Goal: Information Seeking & Learning: Find specific fact

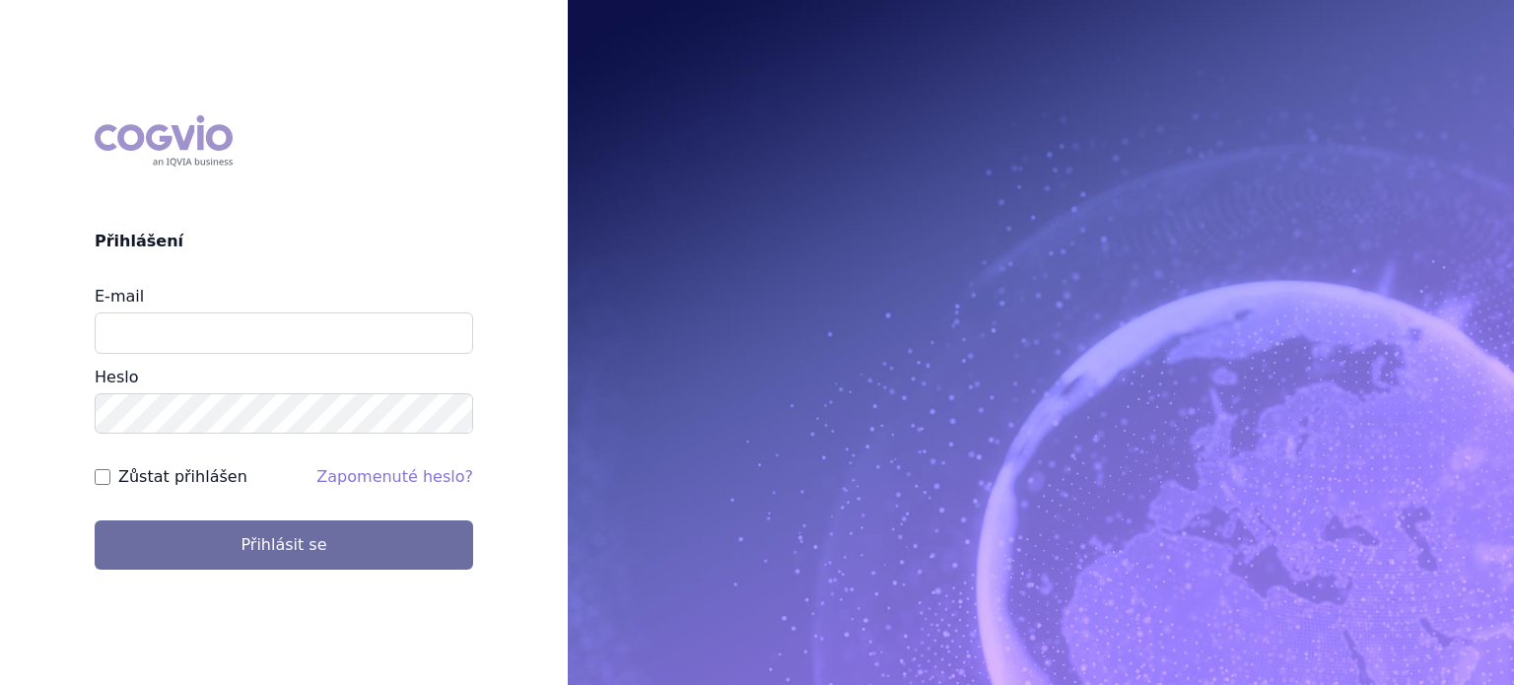
type input "lenka.pribylova@astrazeneca.com"
click at [95, 520] on button "Přihlásit se" at bounding box center [284, 544] width 378 height 49
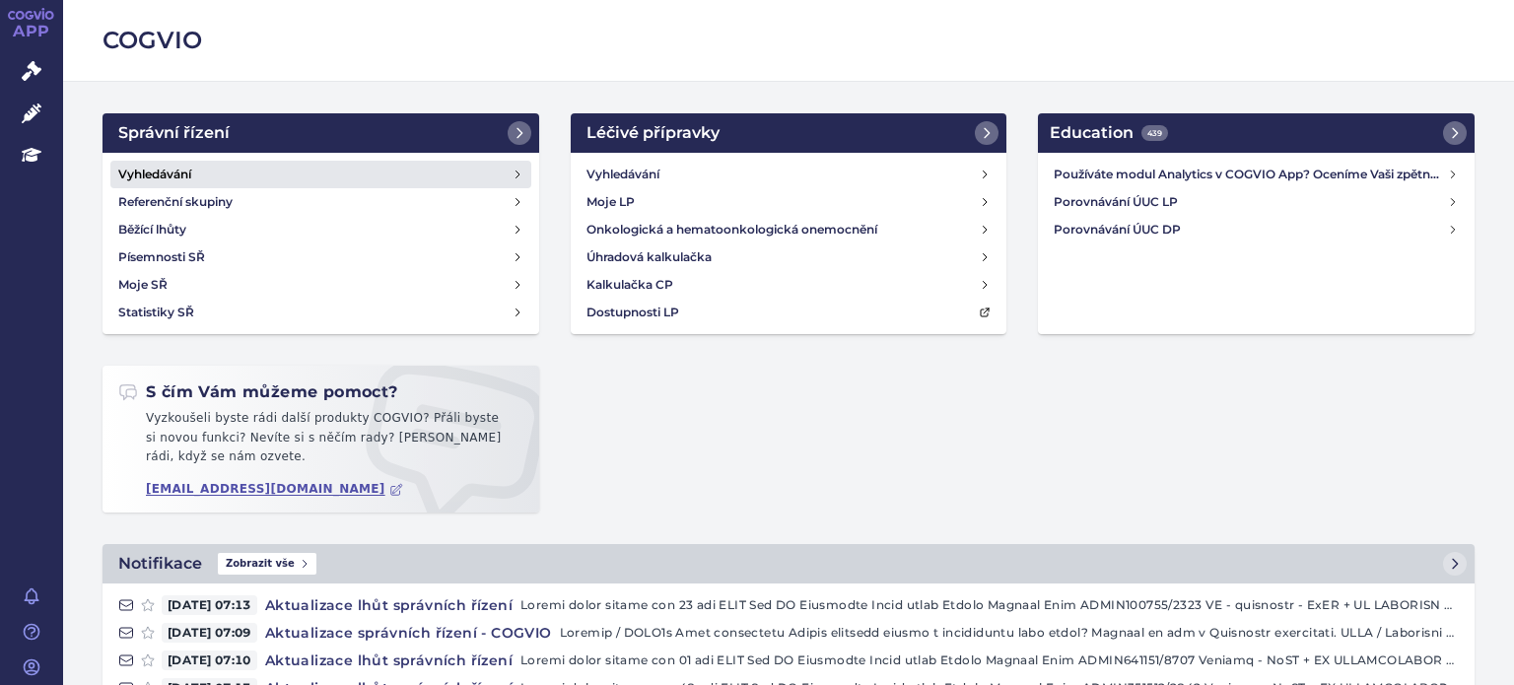
click at [148, 166] on h4 "Vyhledávání" at bounding box center [154, 175] width 73 height 20
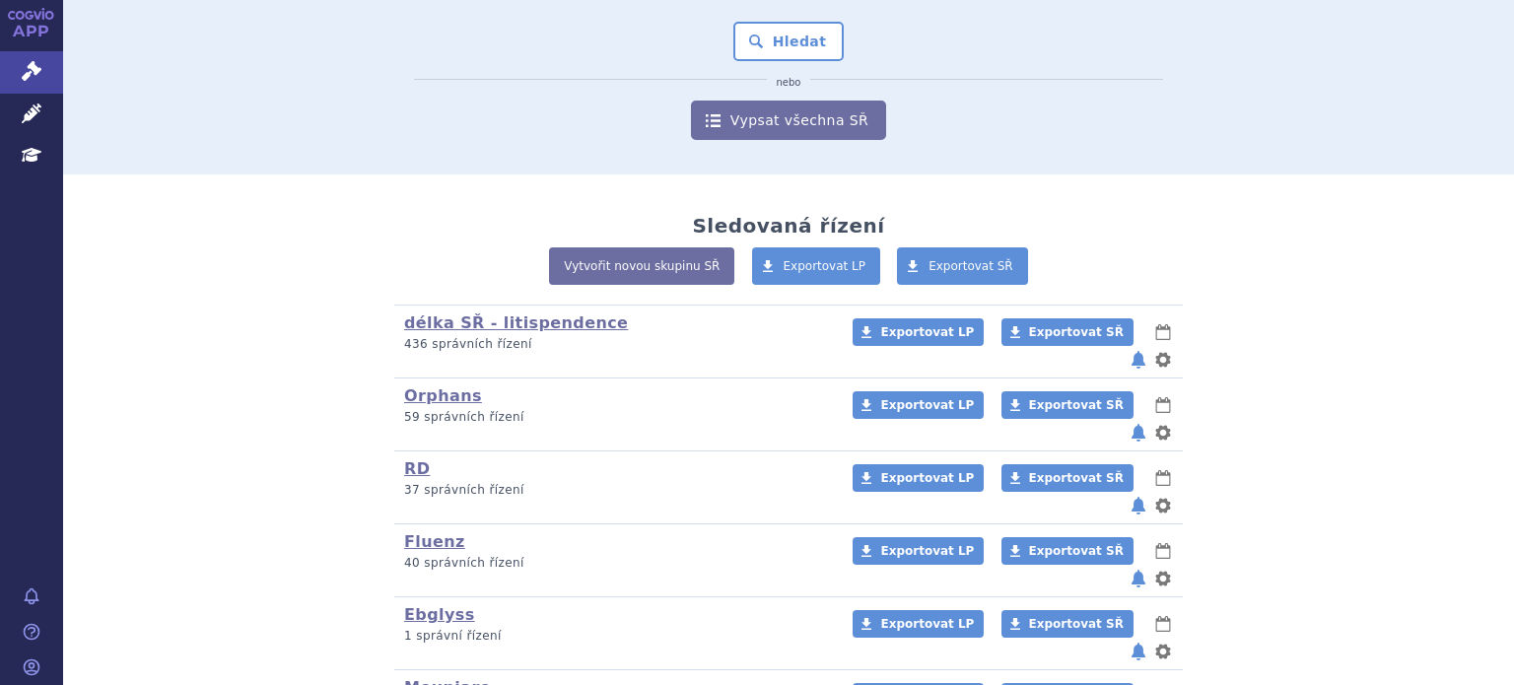
scroll to position [255, 0]
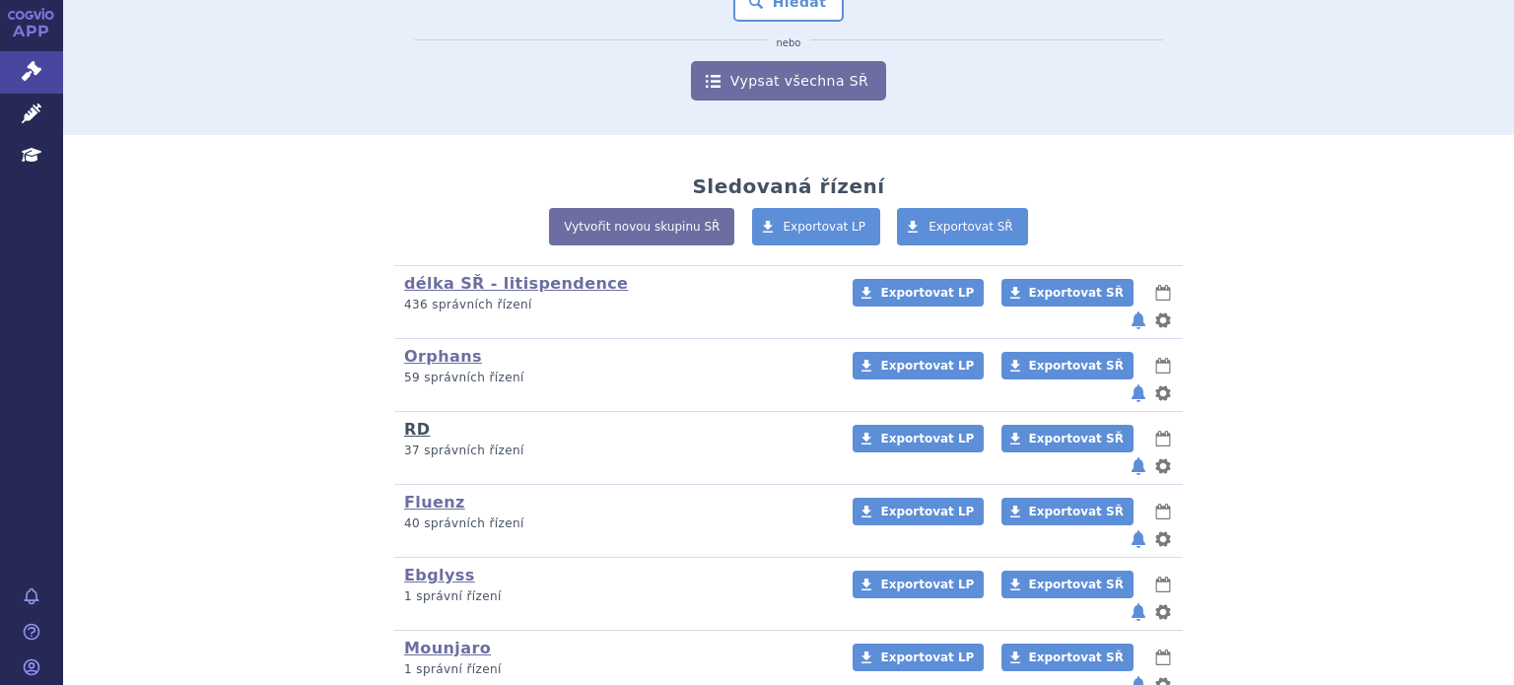
click at [406, 420] on link "RD" at bounding box center [417, 429] width 26 height 19
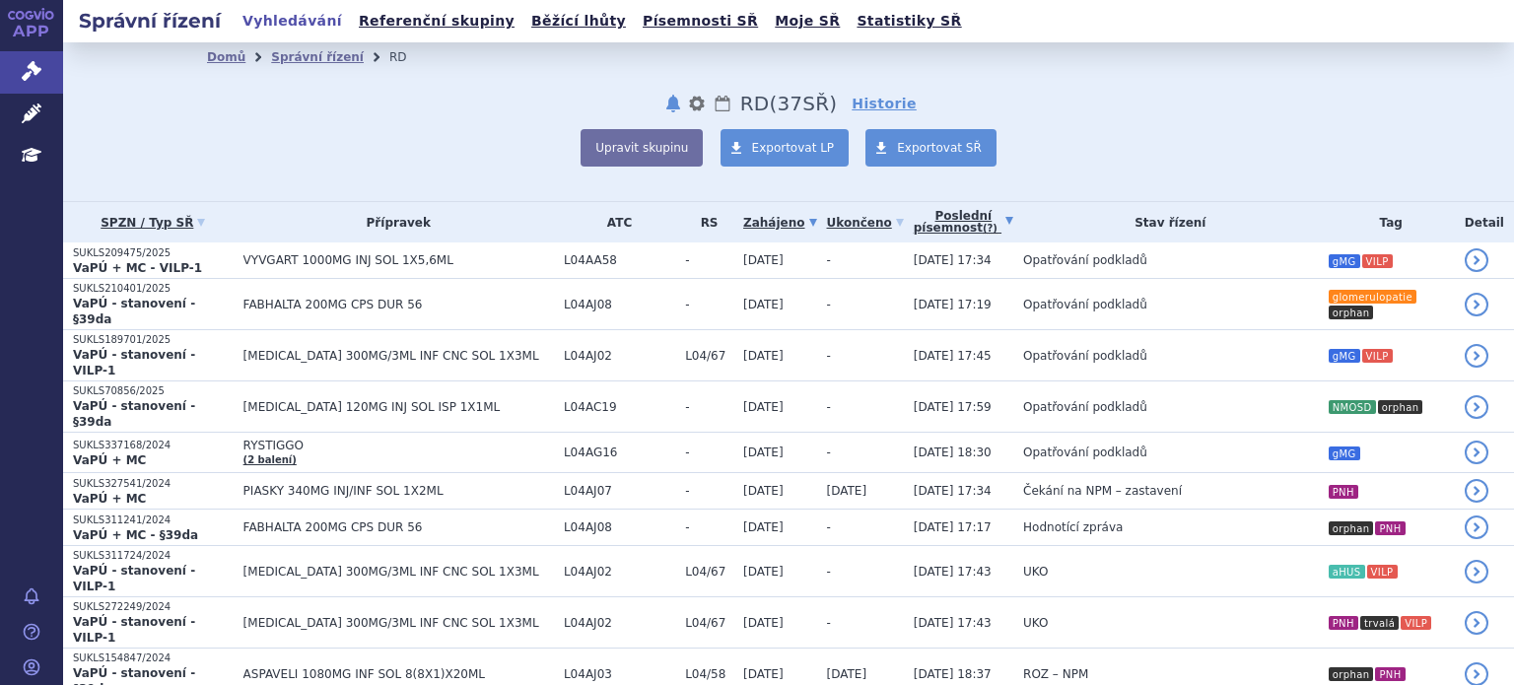
click at [913, 226] on link "Poslední písemnost (?)" at bounding box center [963, 222] width 100 height 40
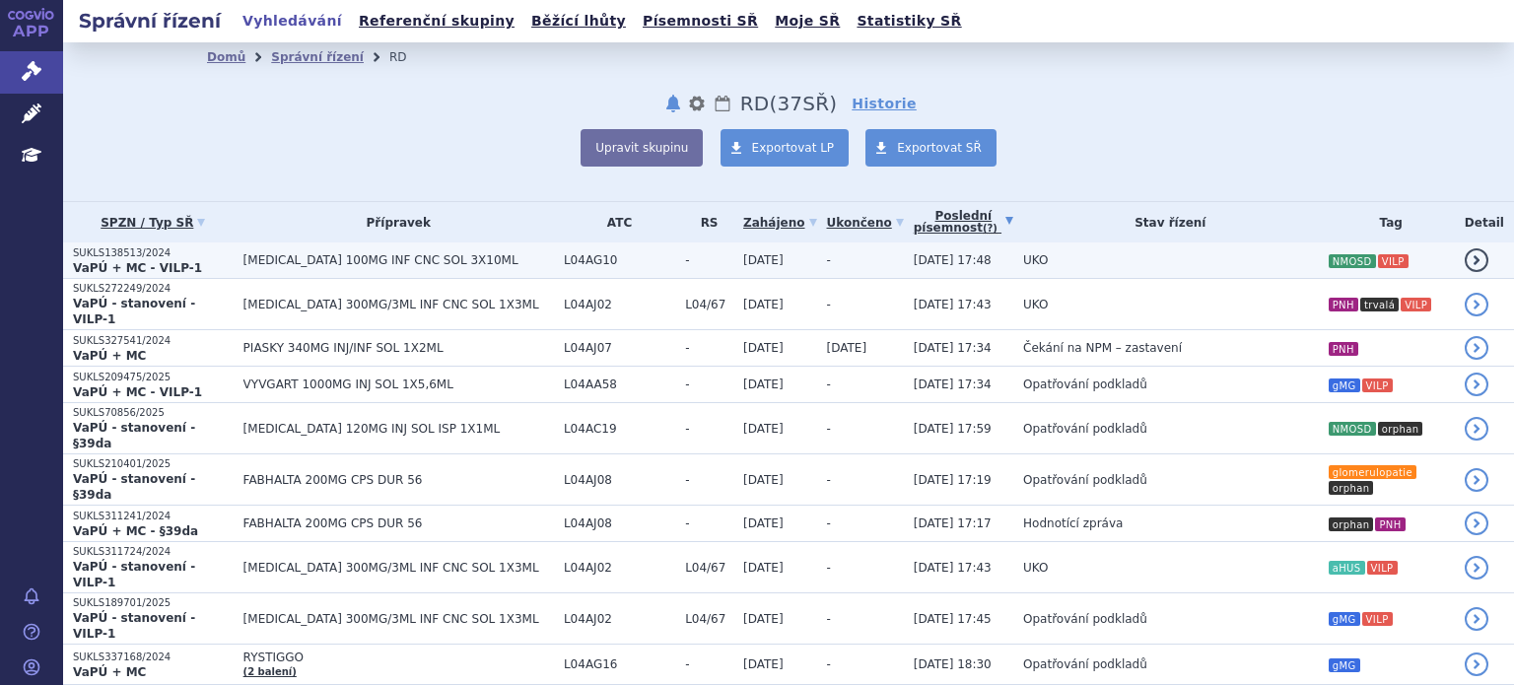
click at [1013, 257] on td "UKO" at bounding box center [1165, 260] width 304 height 36
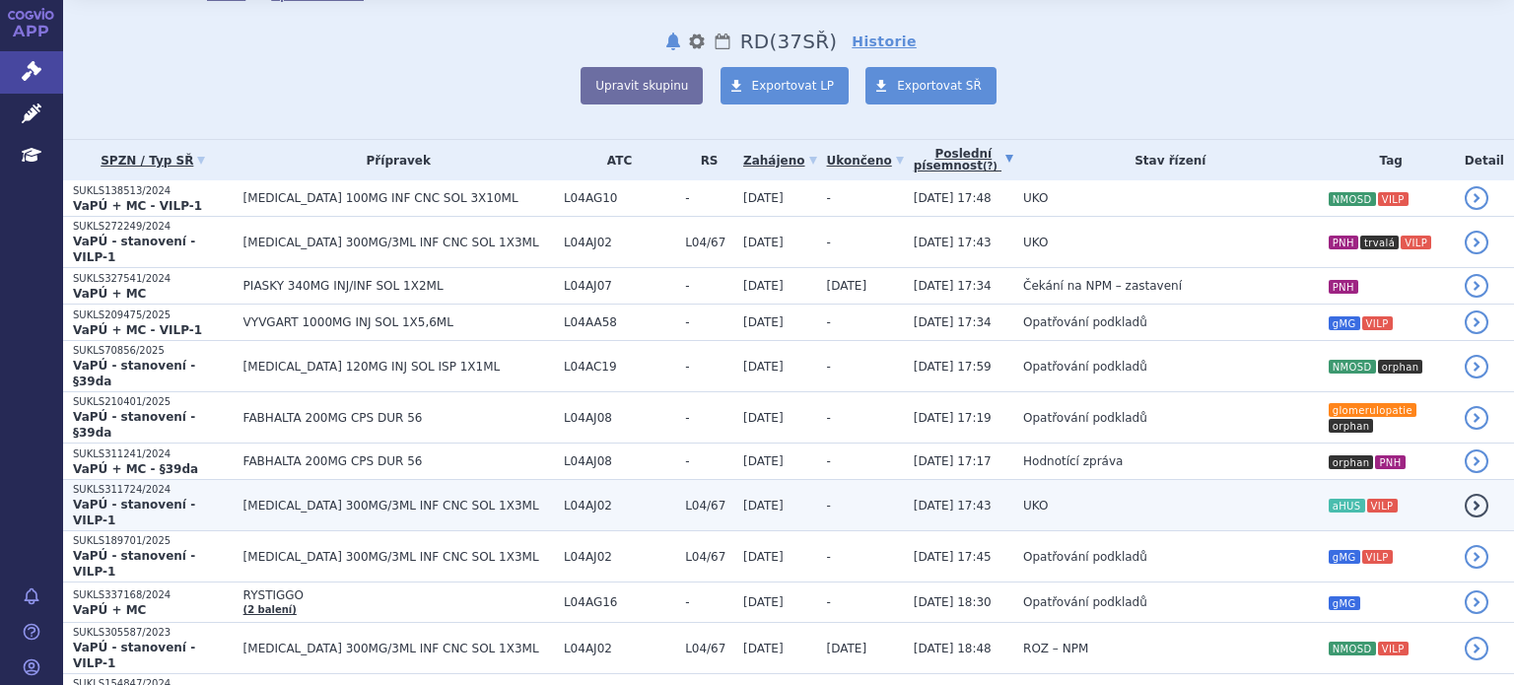
scroll to position [66, 0]
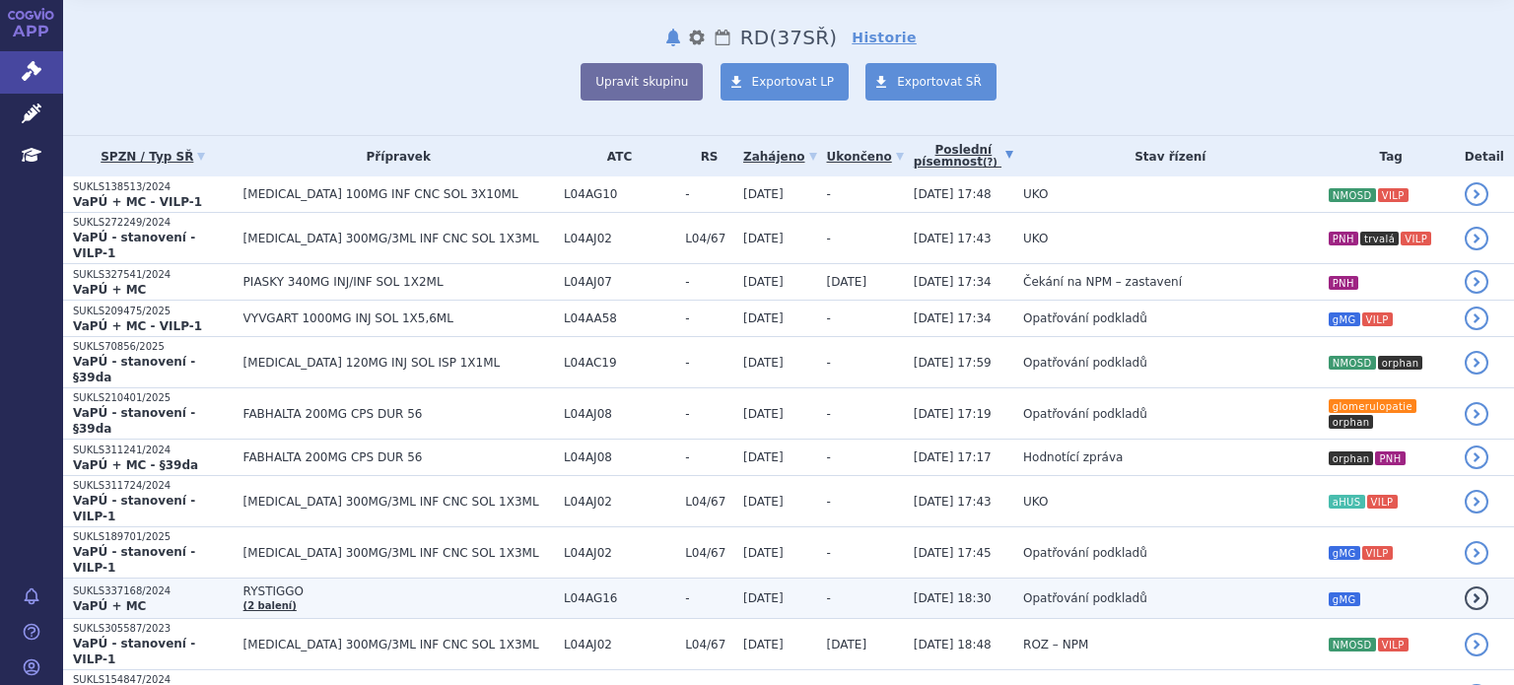
click at [564, 591] on span "L04AG16" at bounding box center [619, 598] width 111 height 14
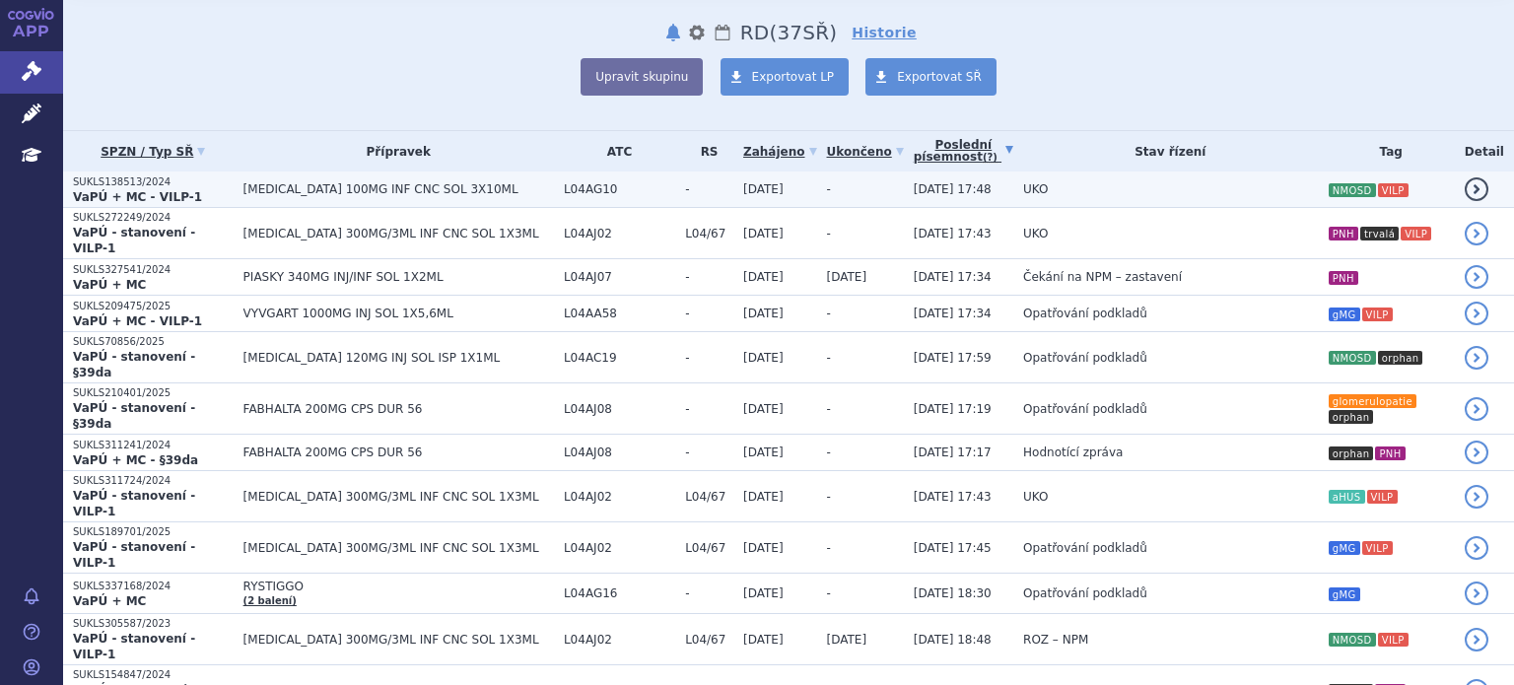
scroll to position [74, 0]
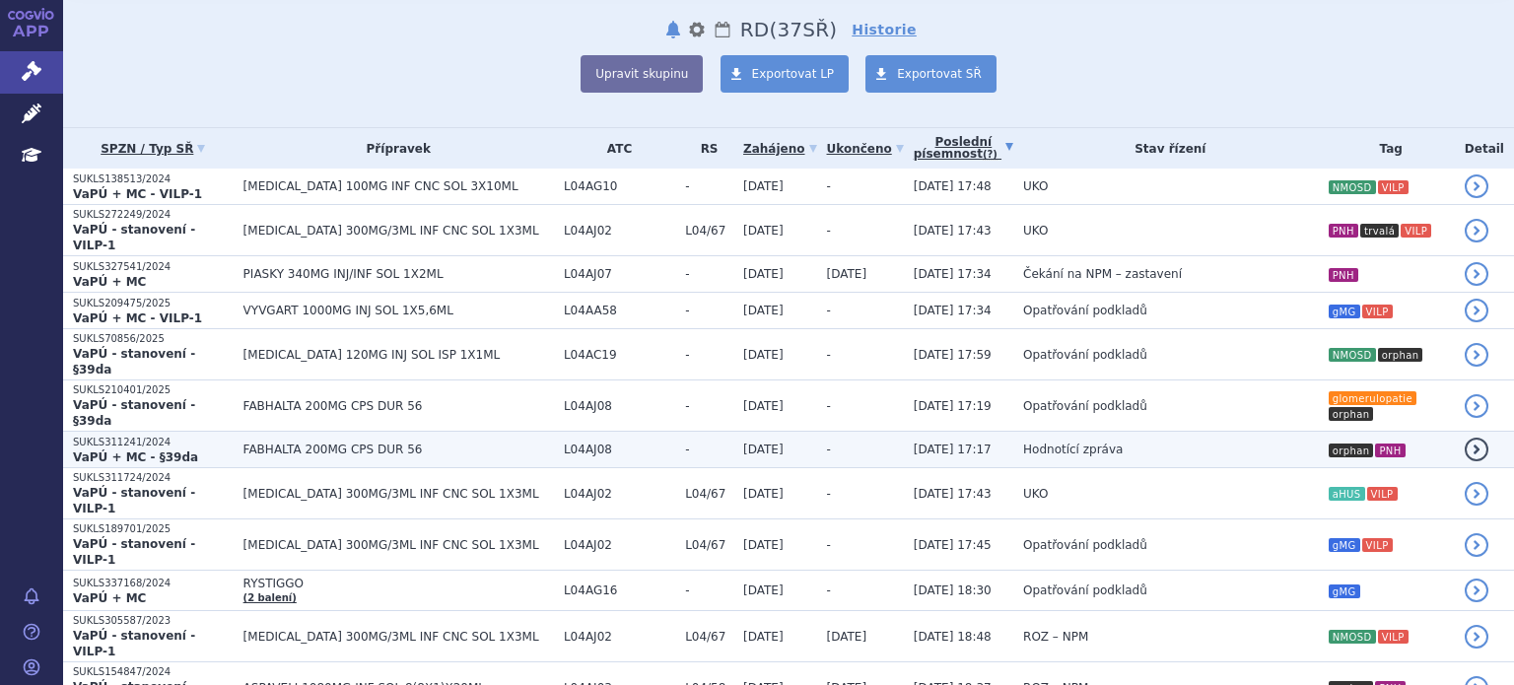
click at [914, 442] on span "29.07.2025 17:17" at bounding box center [952, 449] width 78 height 14
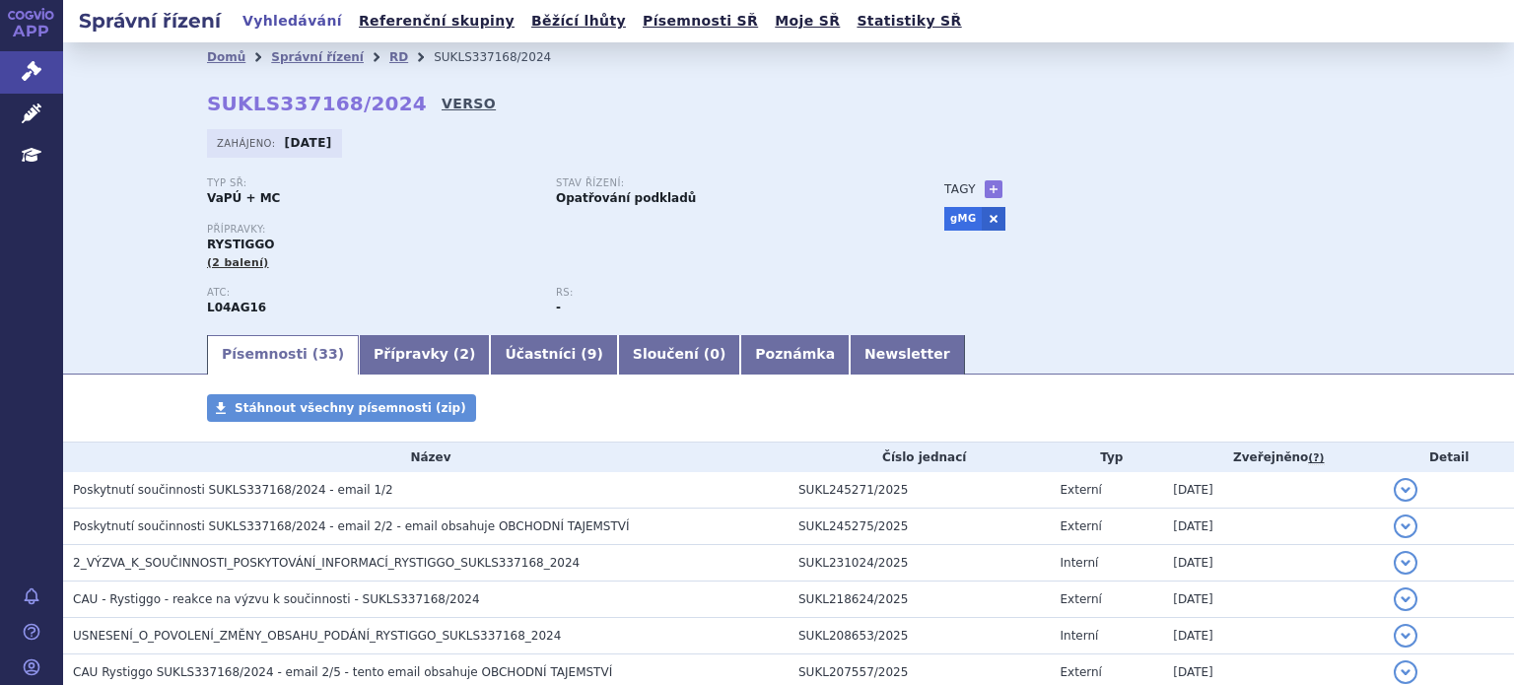
click at [441, 100] on link "VERSO" at bounding box center [468, 104] width 54 height 20
click at [441, 107] on link "VERSO" at bounding box center [468, 104] width 54 height 20
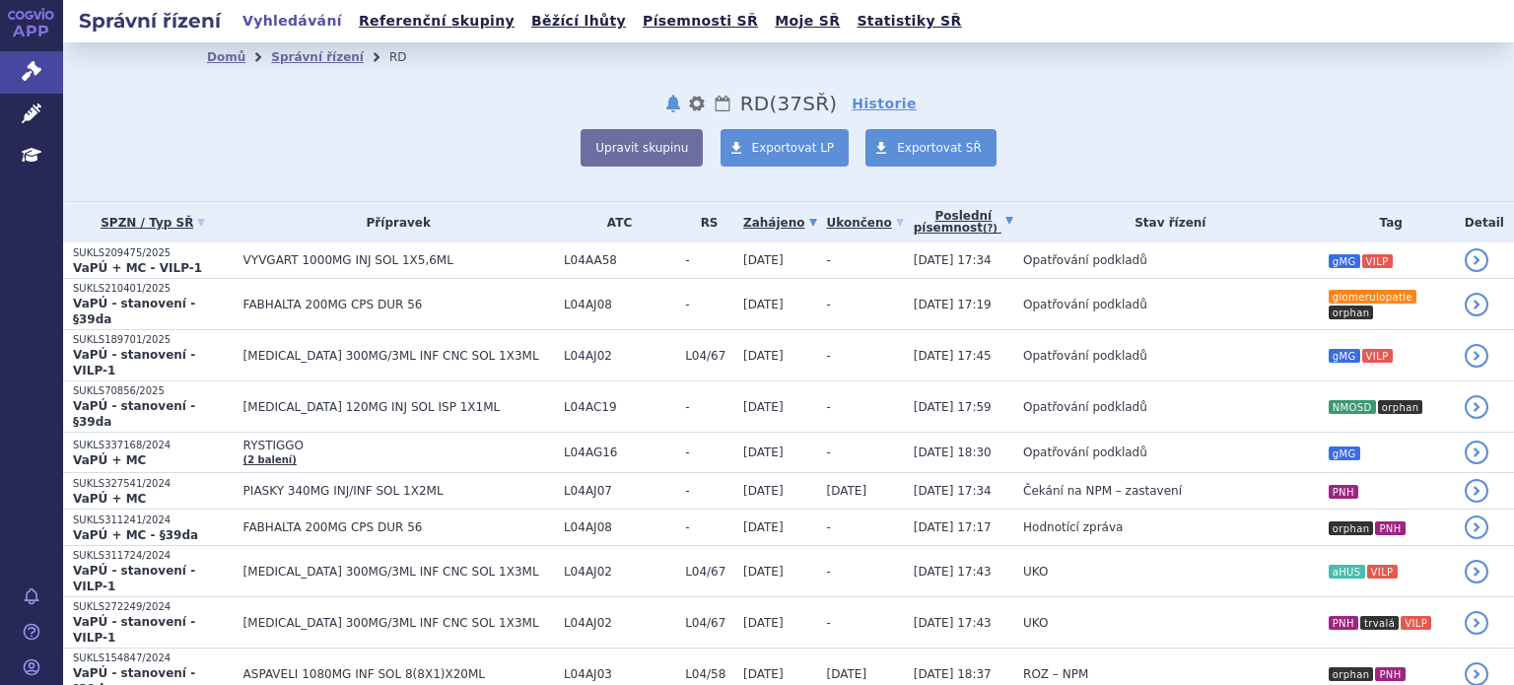
click at [913, 223] on link "Poslední písemnost (?)" at bounding box center [963, 222] width 100 height 40
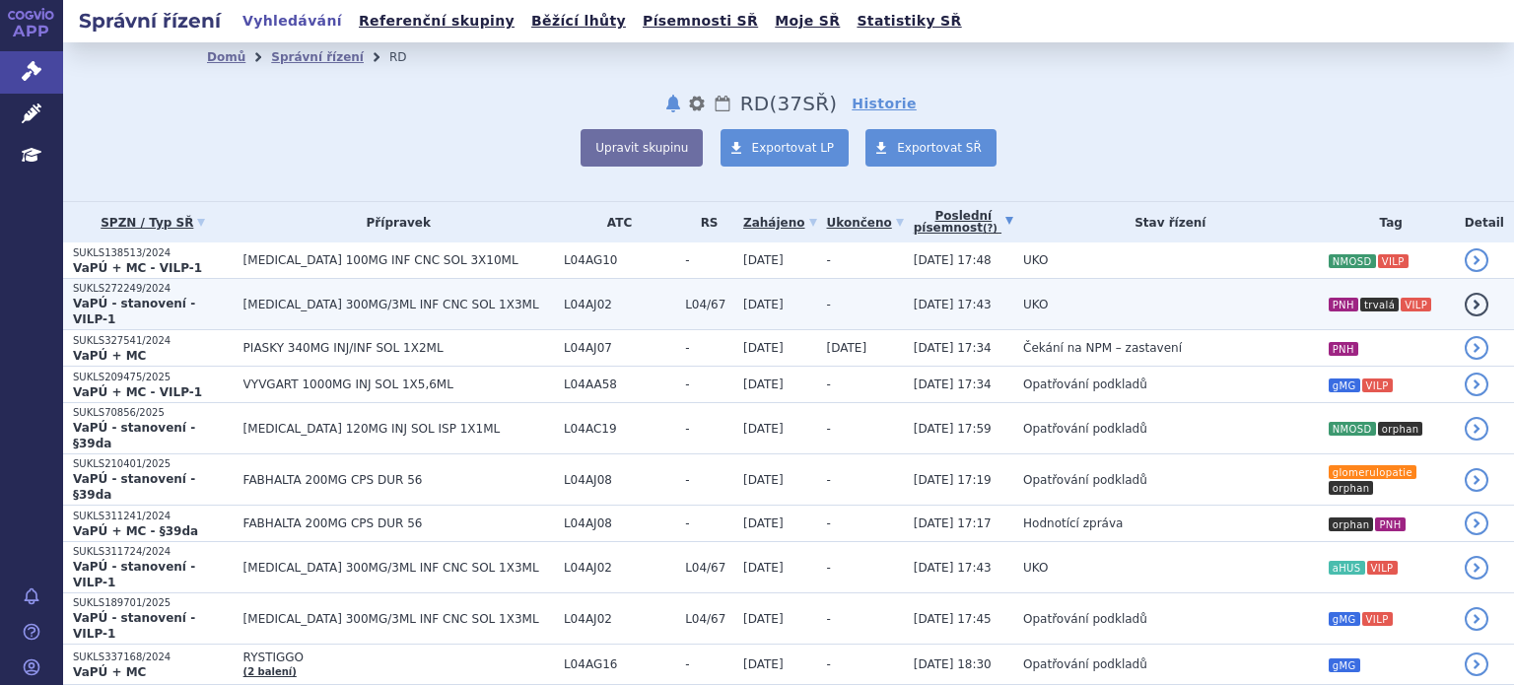
click at [1013, 299] on td "UKO" at bounding box center [1165, 304] width 304 height 51
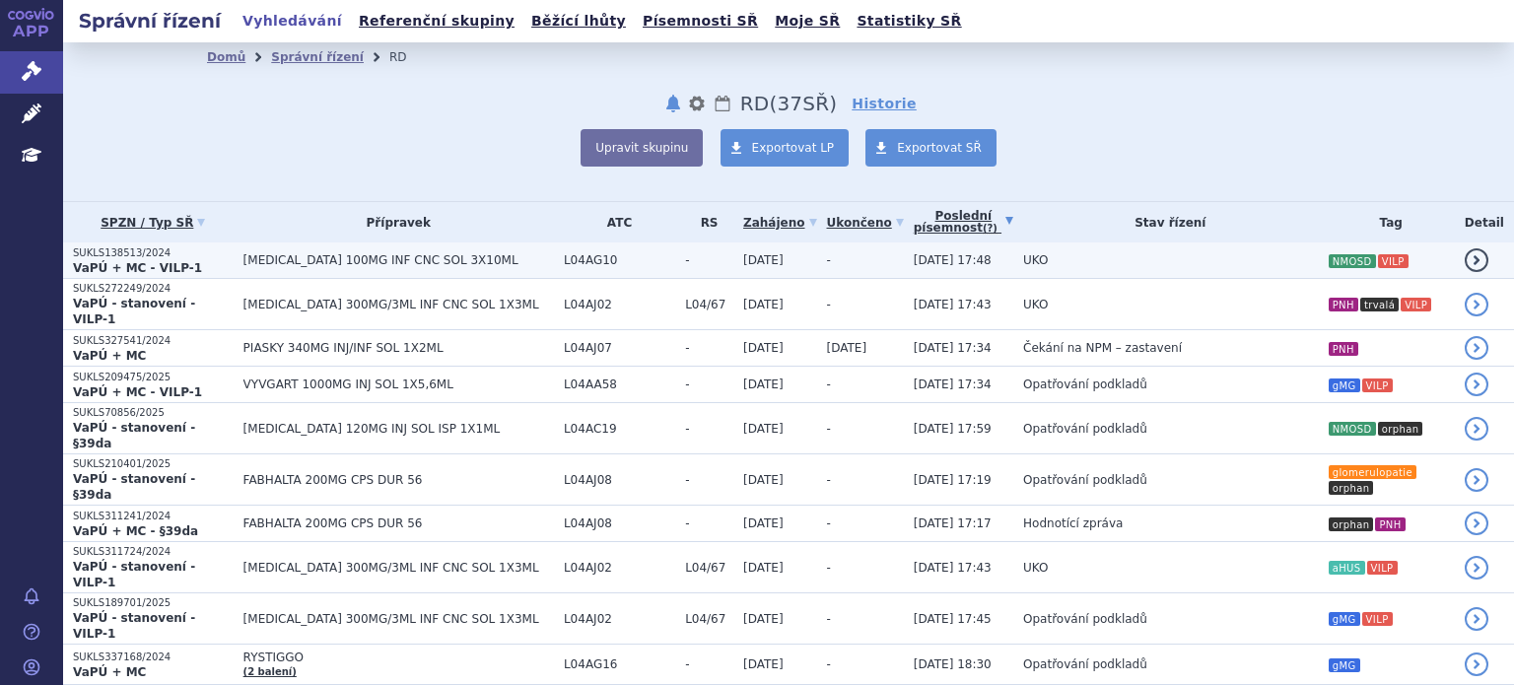
click at [1014, 269] on td "UKO" at bounding box center [1165, 260] width 304 height 36
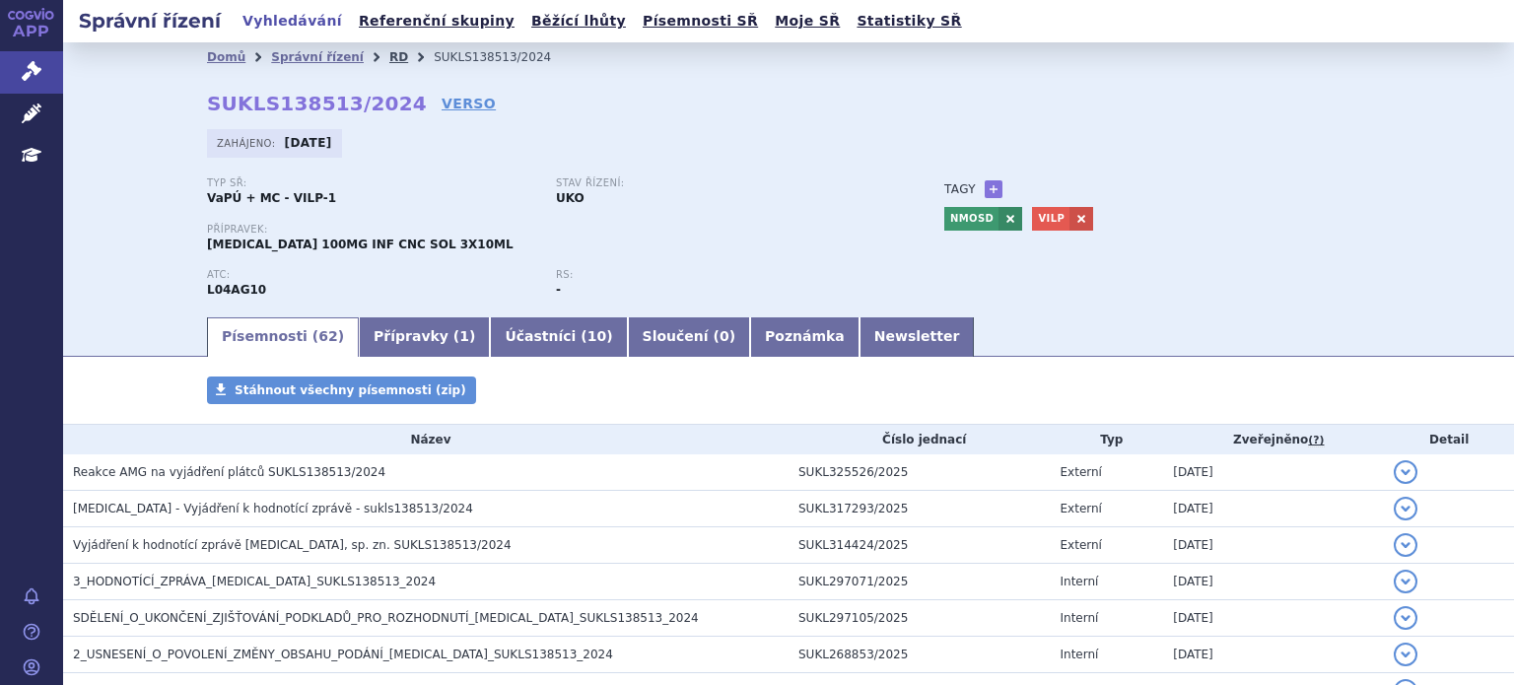
click at [389, 59] on link "RD" at bounding box center [398, 57] width 19 height 14
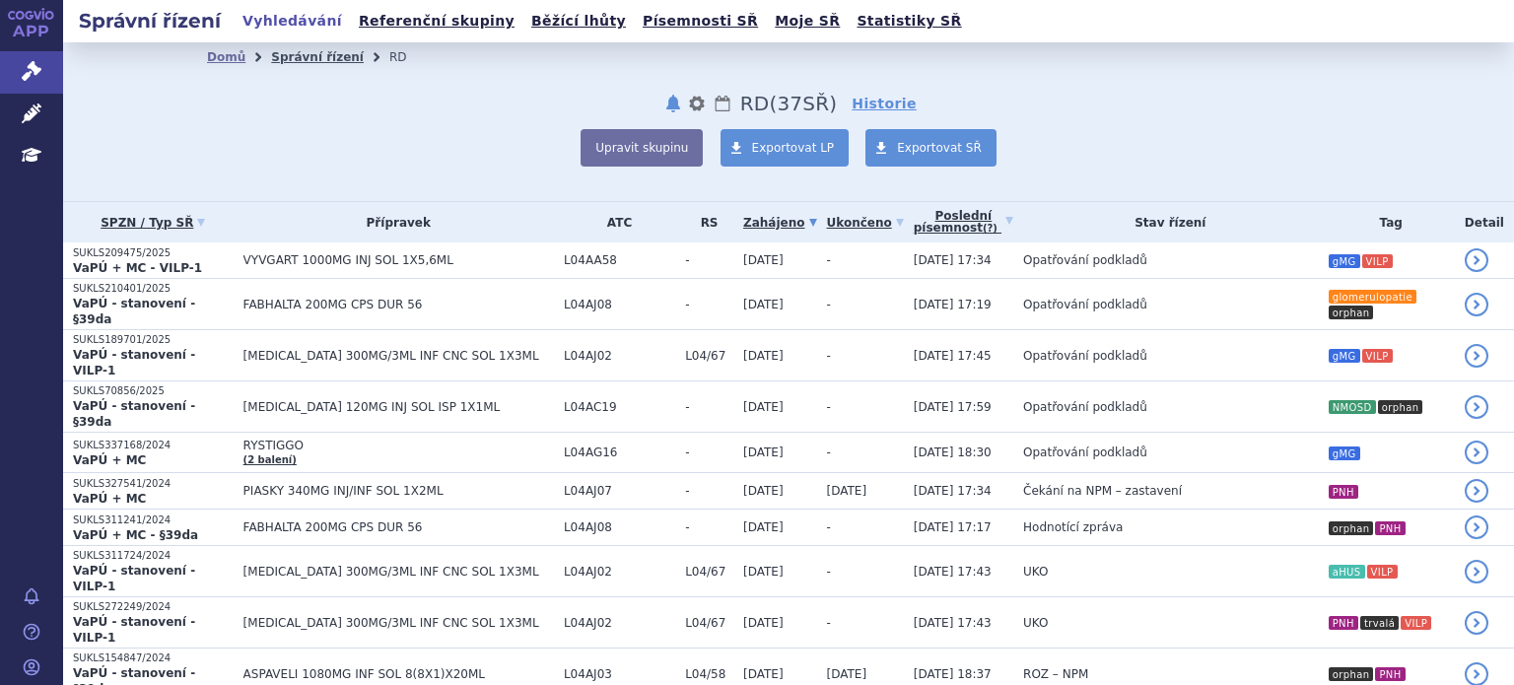
click at [308, 62] on link "Správní řízení" at bounding box center [317, 57] width 93 height 14
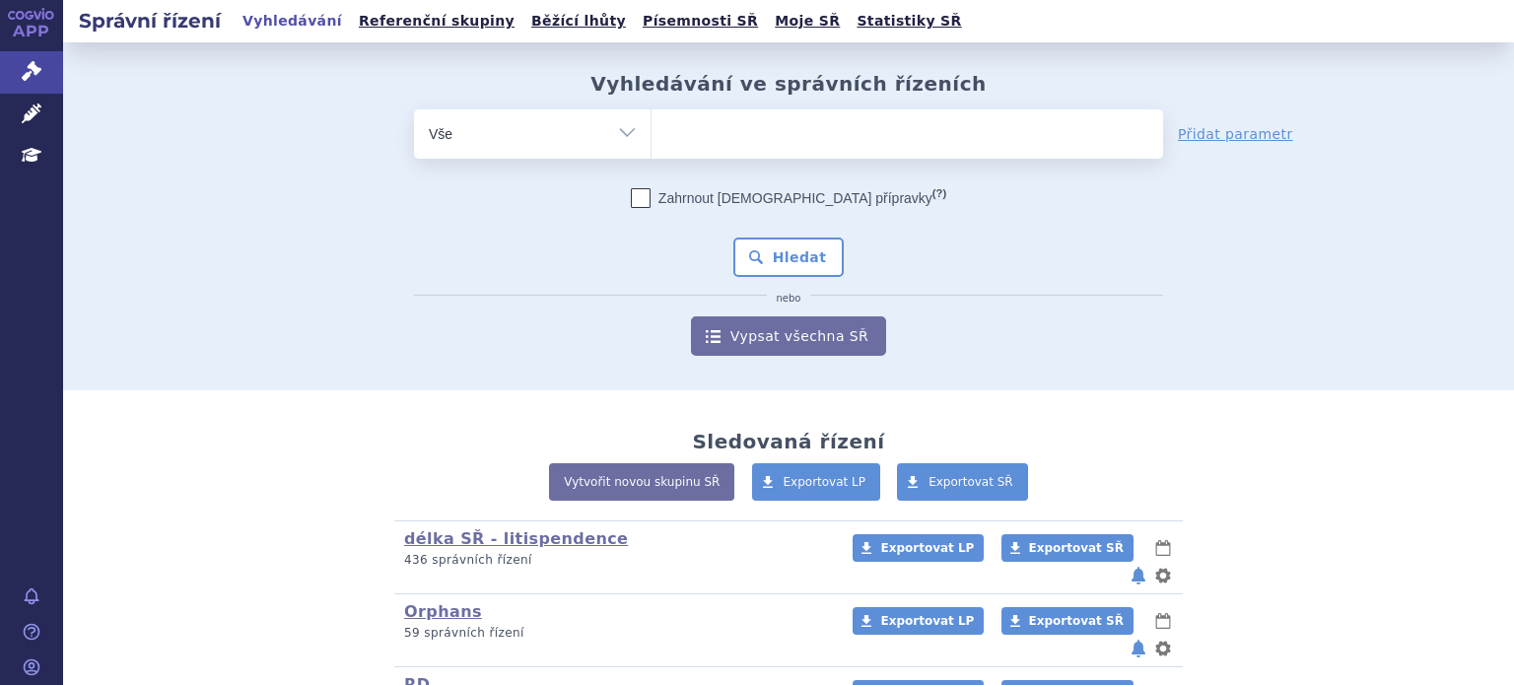
click at [792, 146] on ul at bounding box center [906, 129] width 511 height 41
click at [651, 146] on select at bounding box center [650, 132] width 1 height 49
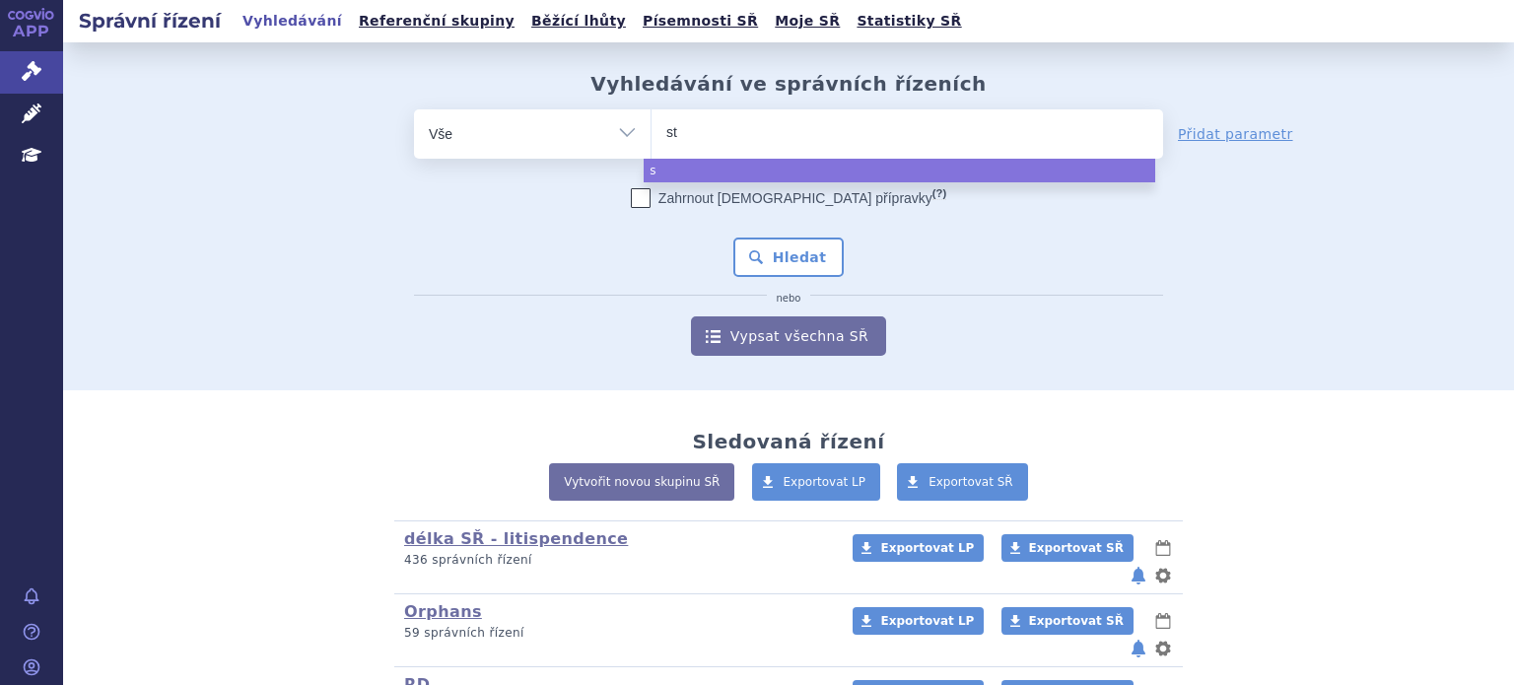
type input "str"
type input "stre"
type input "strens"
type input "strensi"
type input "[MEDICAL_DATA]"
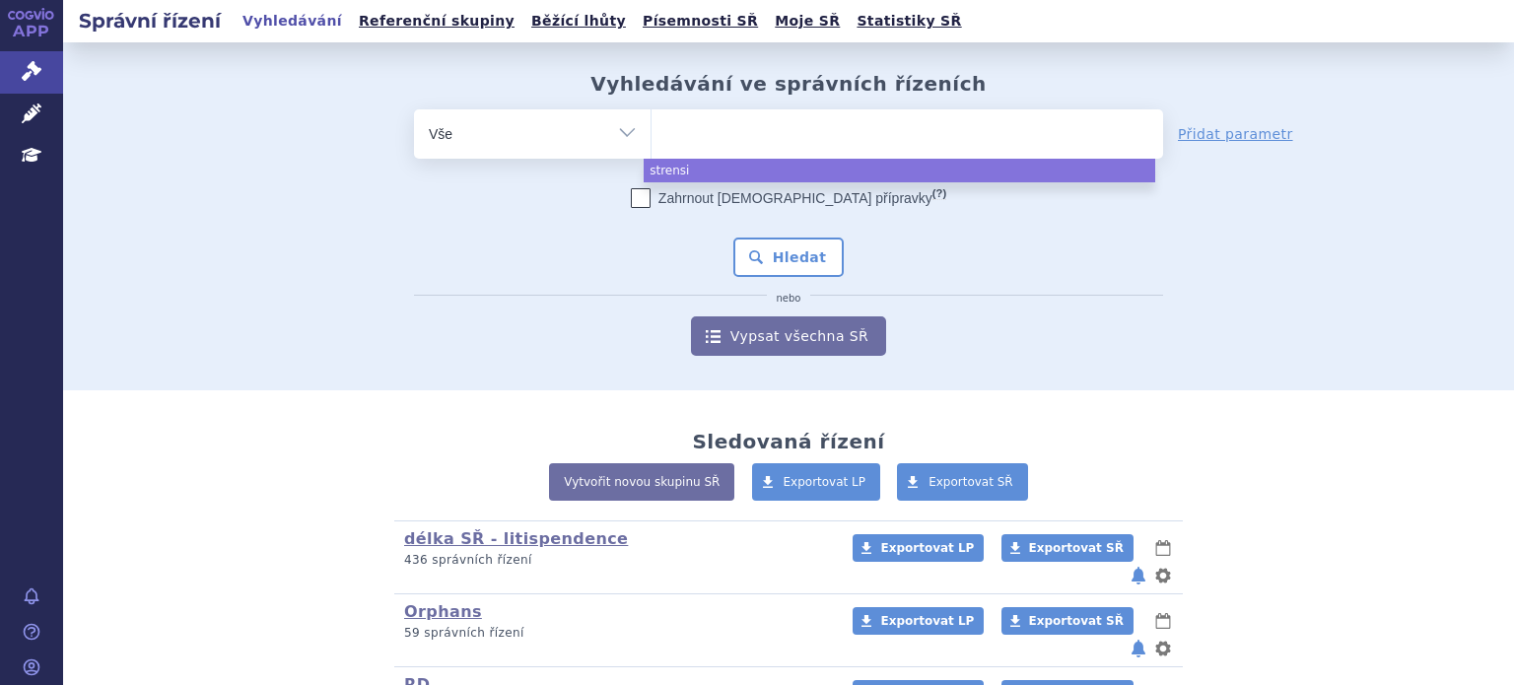
select select "[MEDICAL_DATA]"
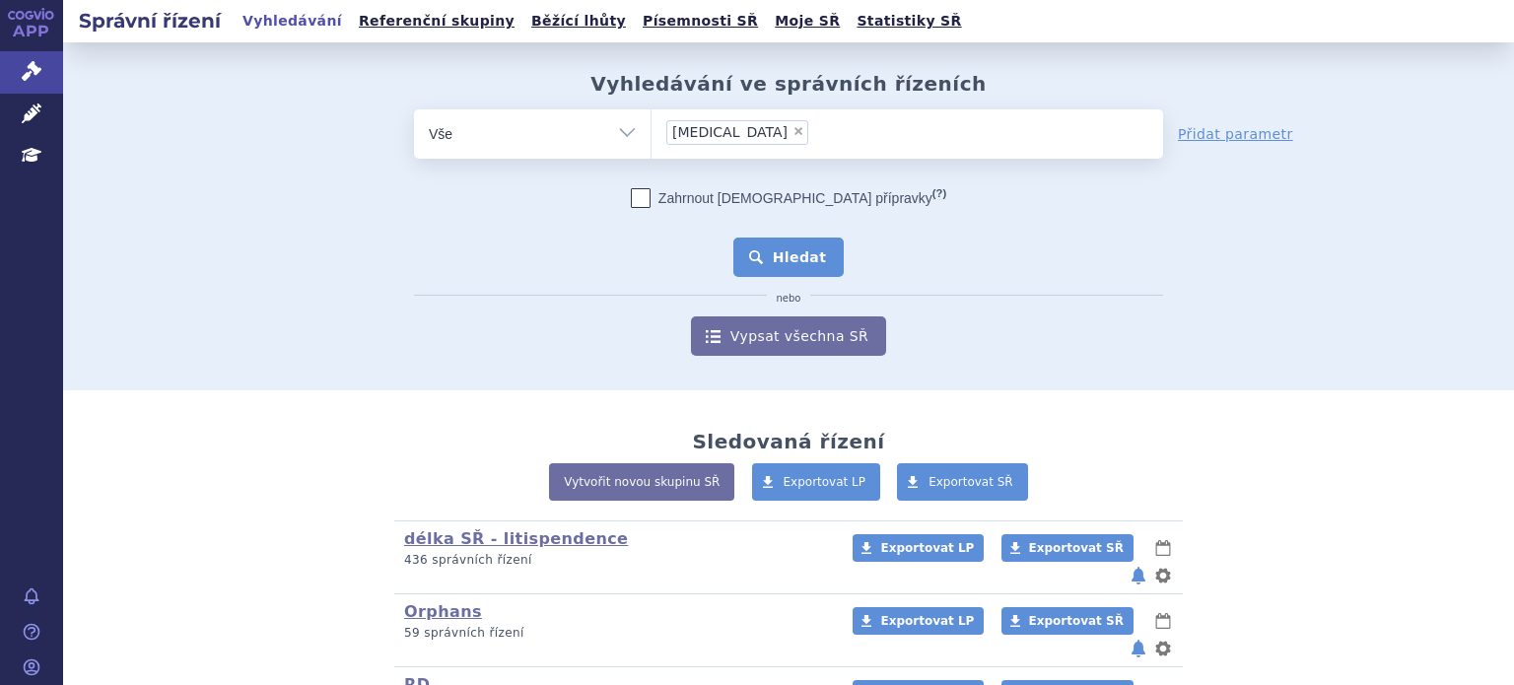
click at [787, 253] on button "Hledat" at bounding box center [788, 256] width 111 height 39
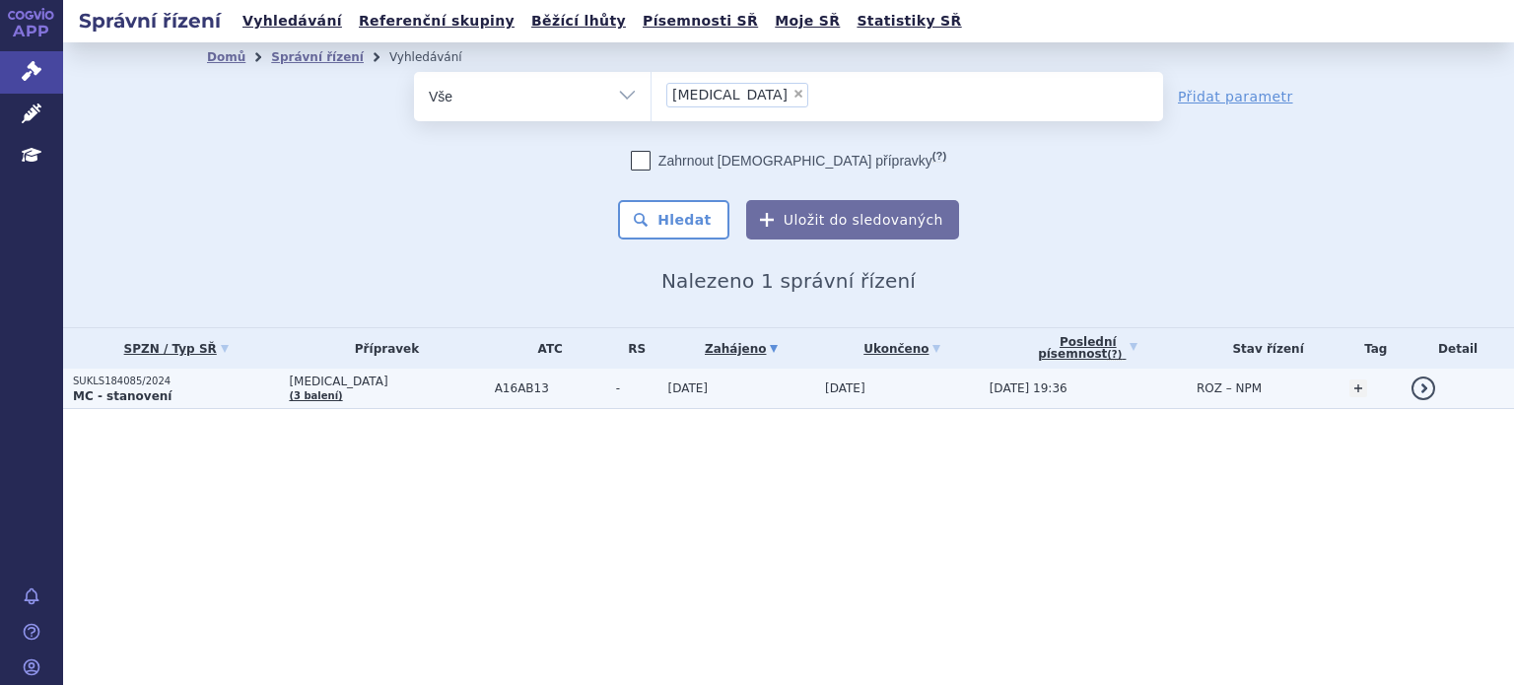
click at [487, 399] on td "A16AB13" at bounding box center [545, 389] width 121 height 40
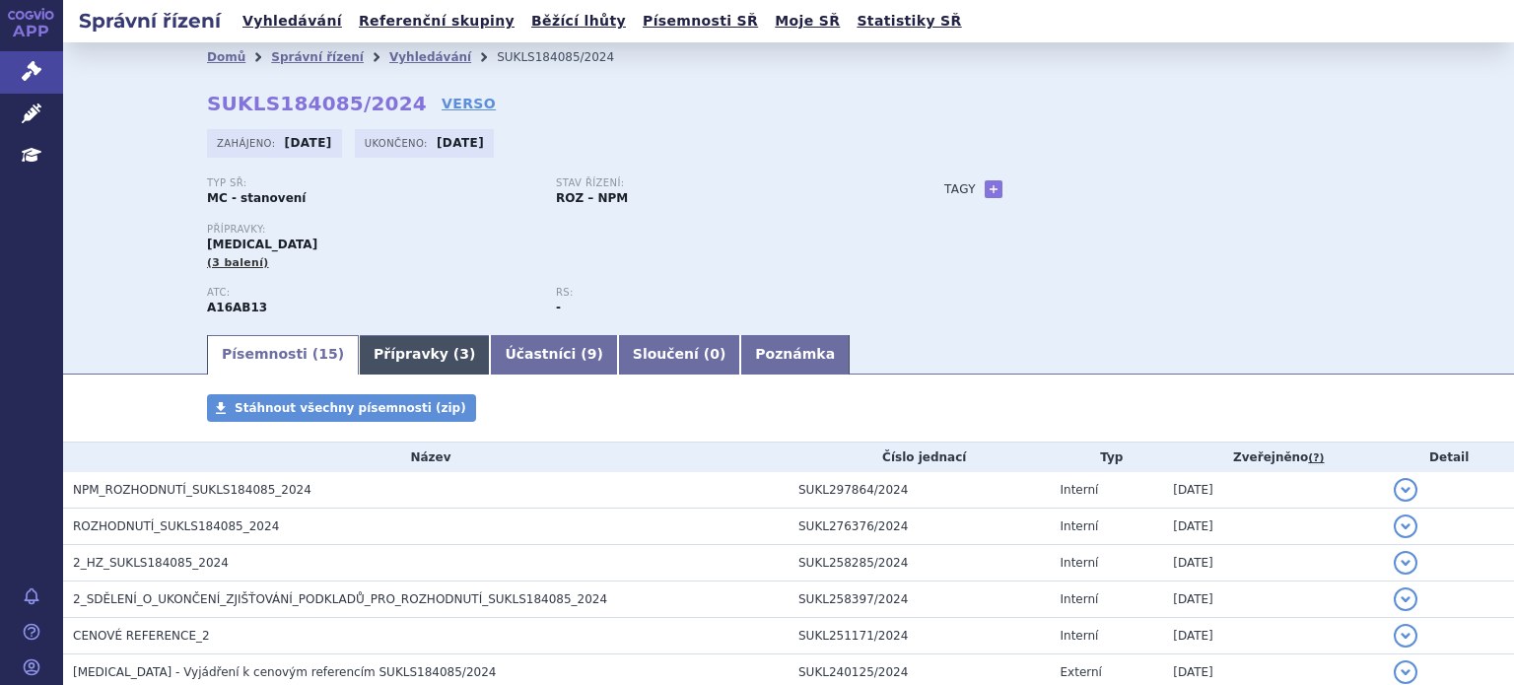
click at [394, 367] on link "Přípravky ( 3 )" at bounding box center [424, 354] width 131 height 39
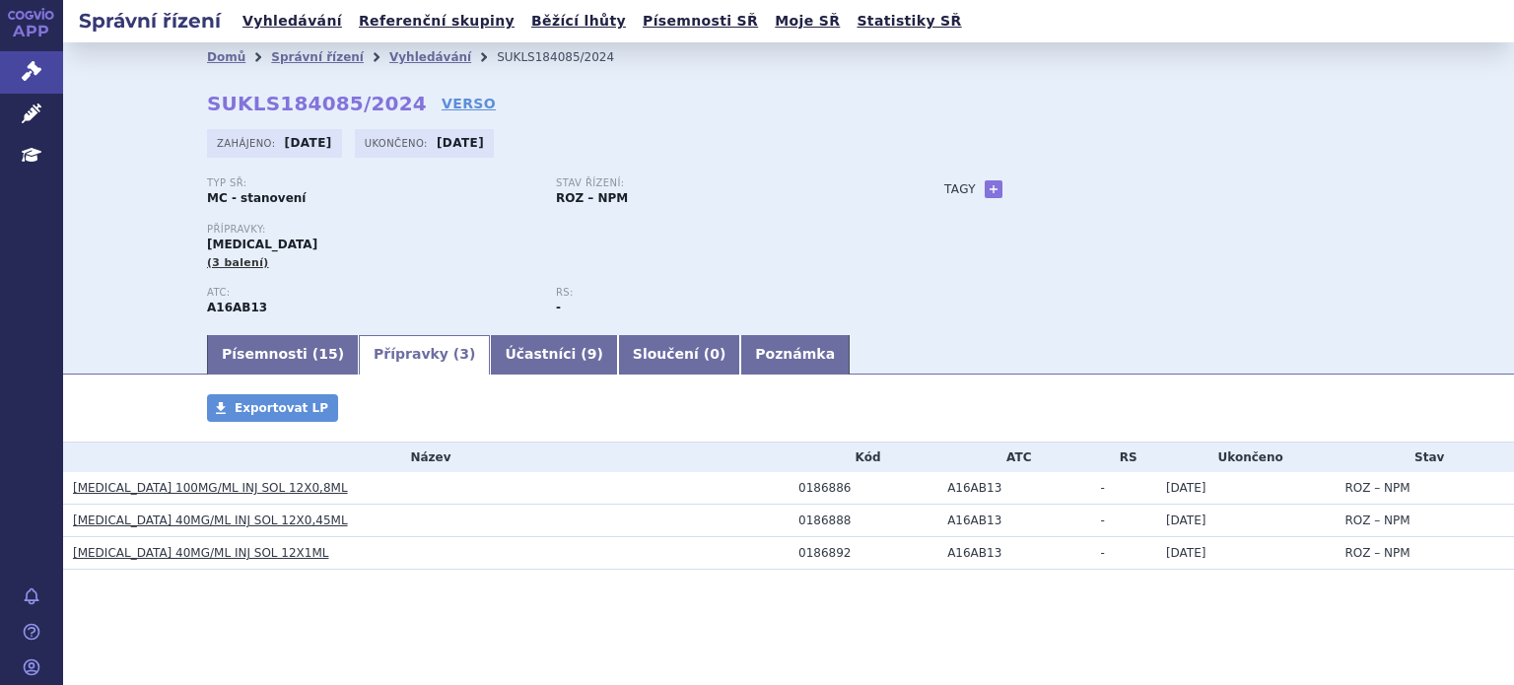
drag, startPoint x: 273, startPoint y: 144, endPoint x: 534, endPoint y: 151, distance: 261.2
click at [534, 151] on div "Zahájeno: [DATE] Ukončeno: [DATE]" at bounding box center [788, 148] width 1163 height 38
click at [393, 219] on div "Typ SŘ: MC - stanovení Stav řízení: ROZ – NPM" at bounding box center [556, 199] width 698 height 45
click at [281, 356] on link "Písemnosti ( 15 )" at bounding box center [283, 354] width 152 height 39
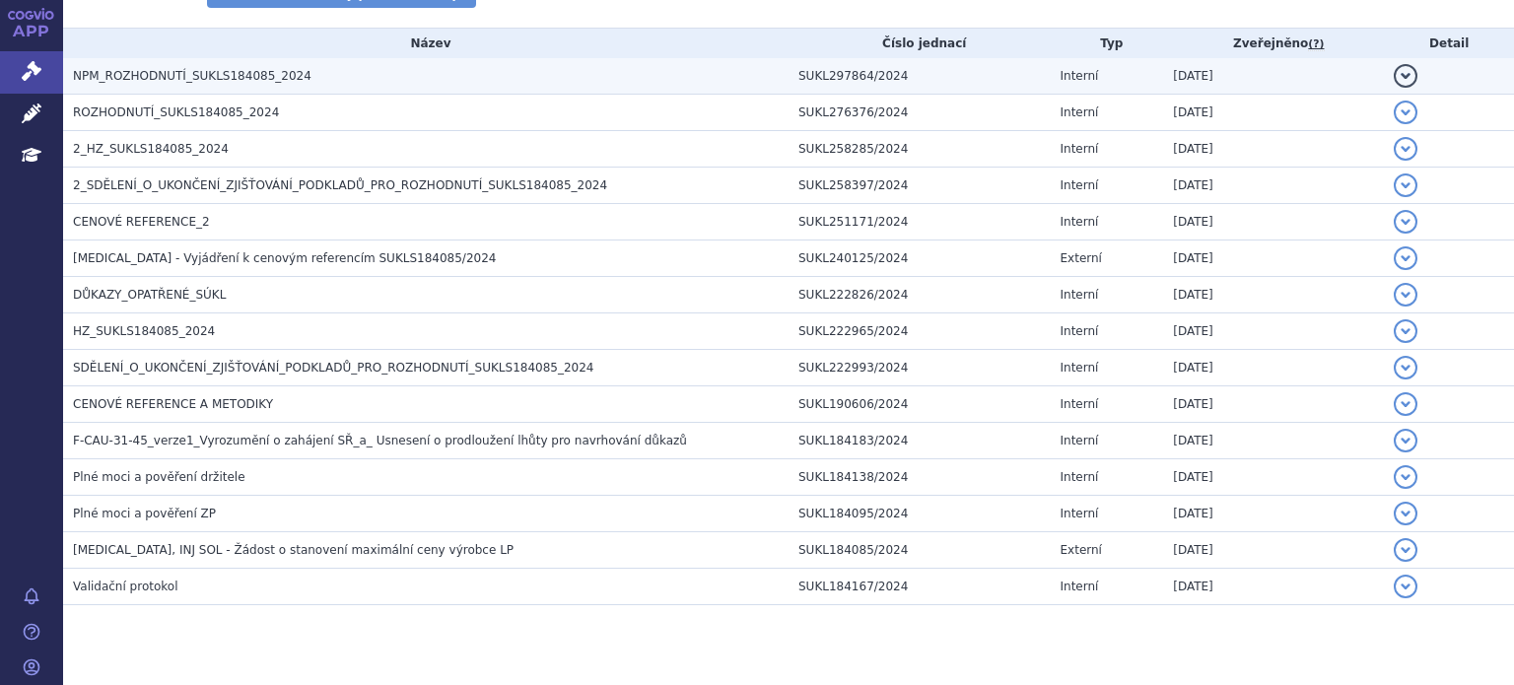
scroll to position [413, 0]
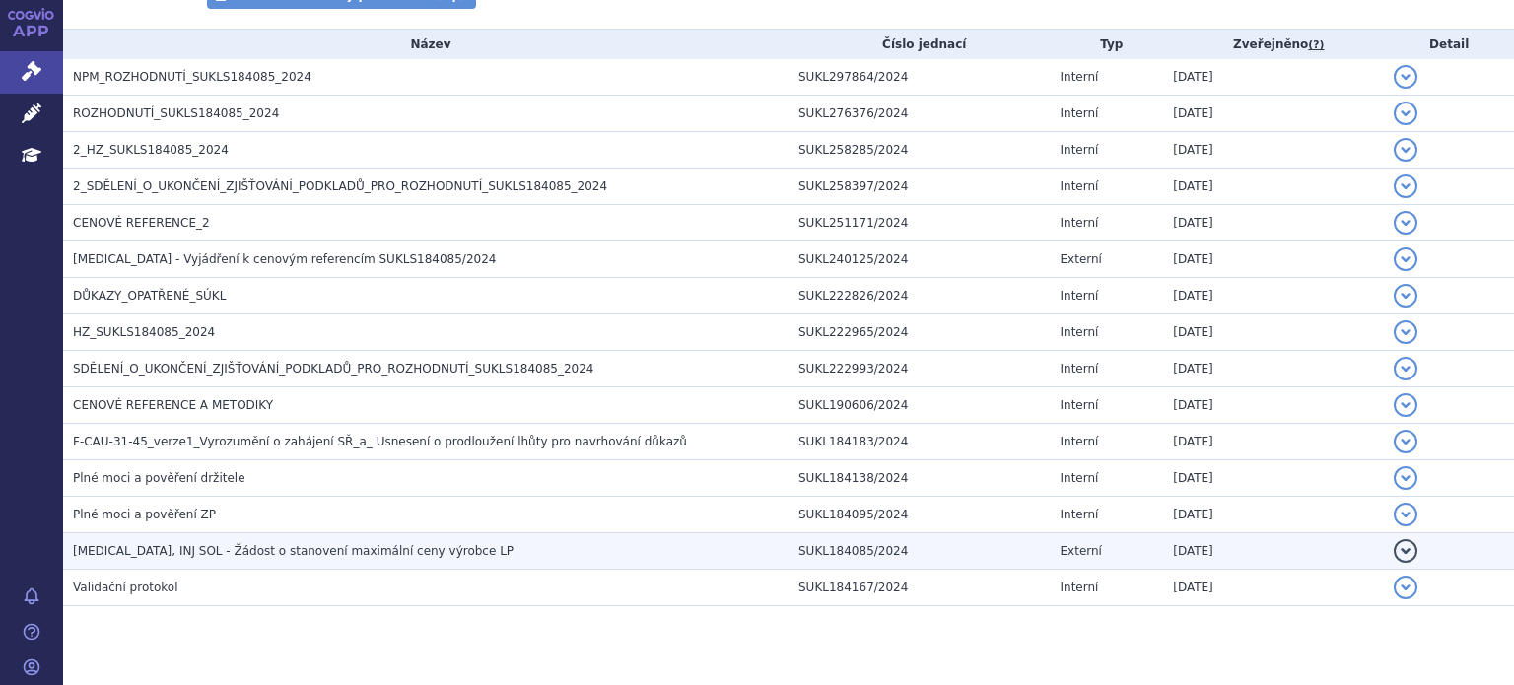
click at [352, 550] on span "[MEDICAL_DATA], INJ SOL - Žádost o stanovení maximální ceny výrobce LP" at bounding box center [293, 551] width 440 height 14
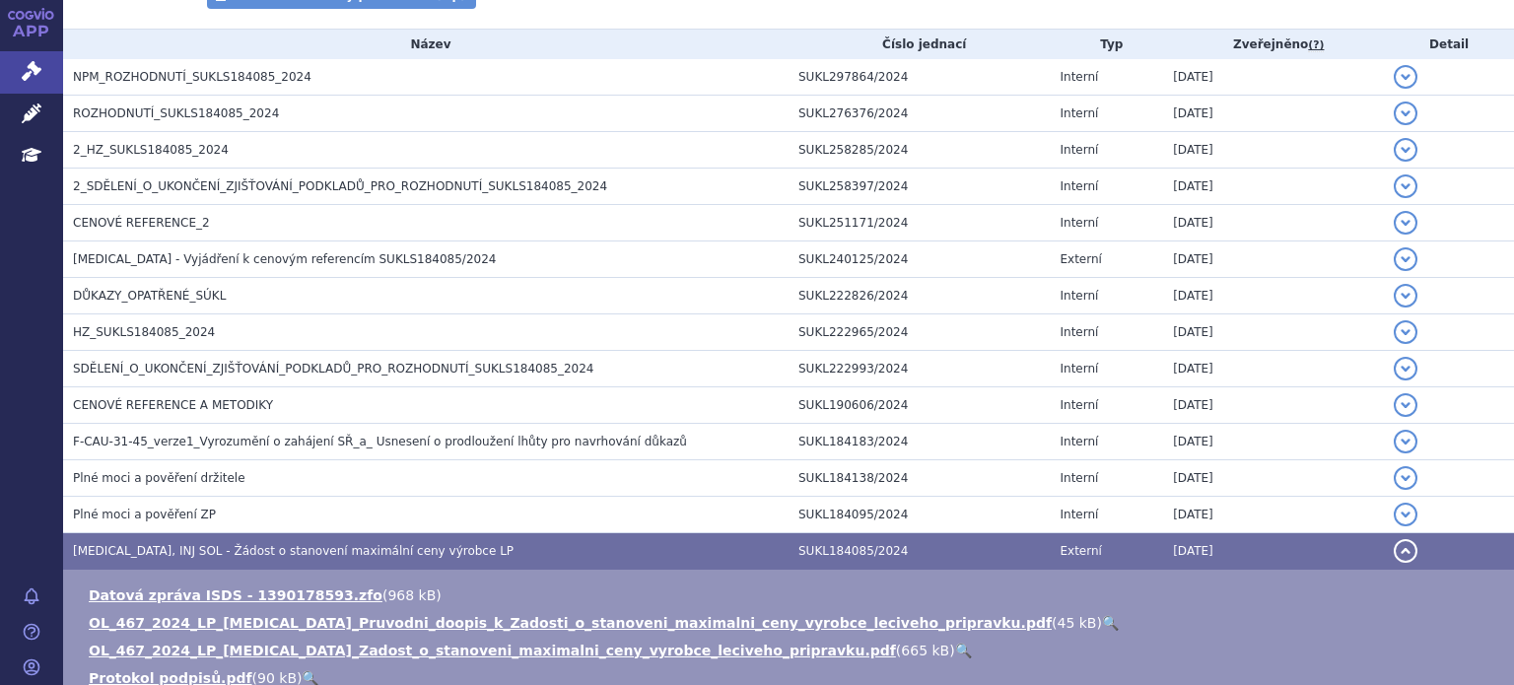
click at [352, 550] on span "[MEDICAL_DATA], INJ SOL - Žádost o stanovení maximální ceny výrobce LP" at bounding box center [293, 551] width 440 height 14
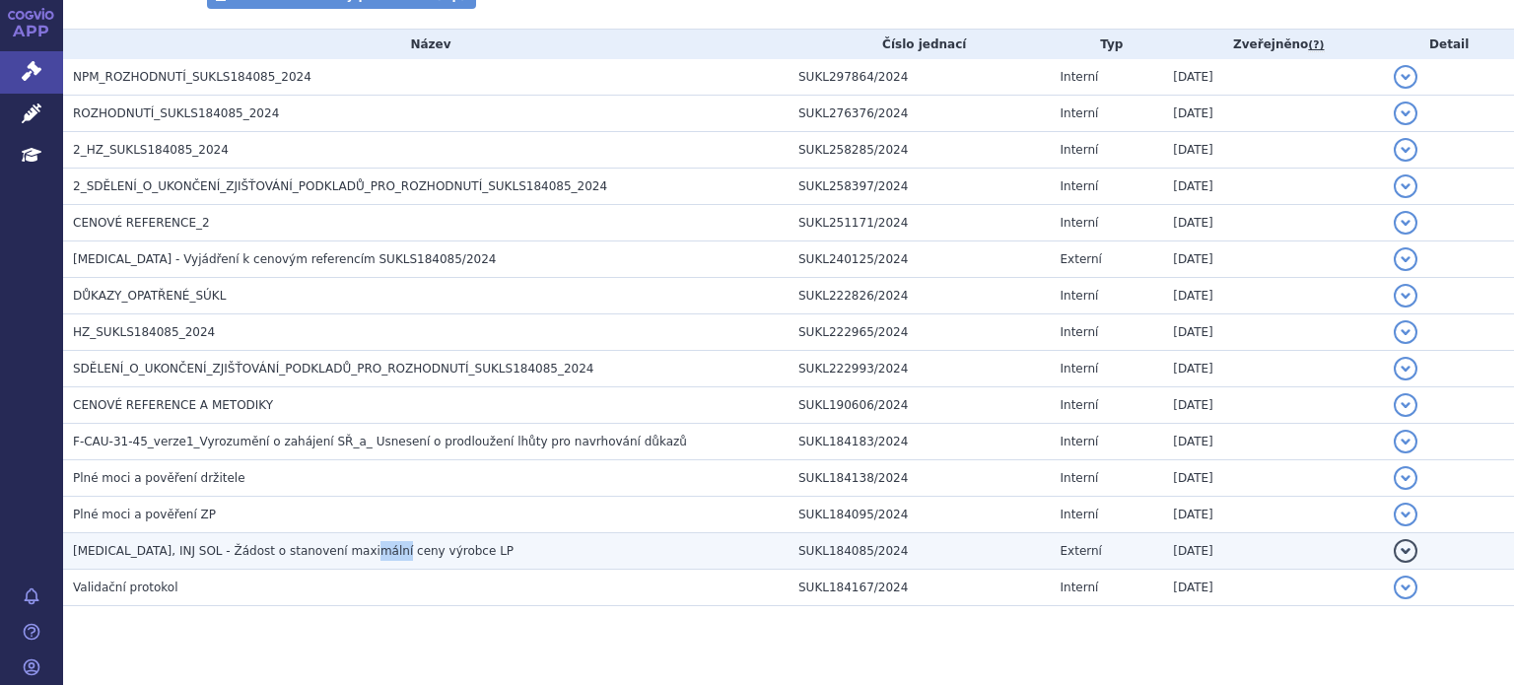
click at [352, 550] on span "[MEDICAL_DATA], INJ SOL - Žádost o stanovení maximální ceny výrobce LP" at bounding box center [293, 551] width 440 height 14
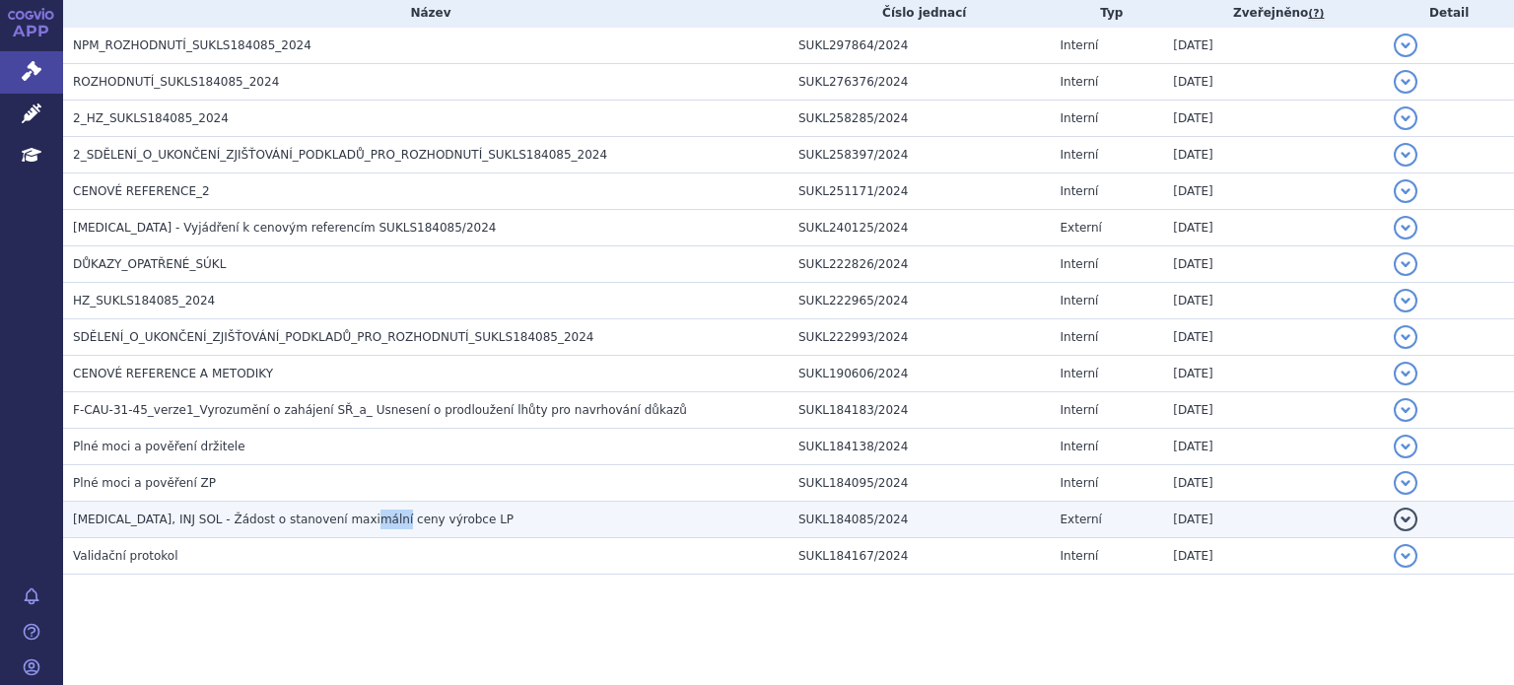
scroll to position [451, 0]
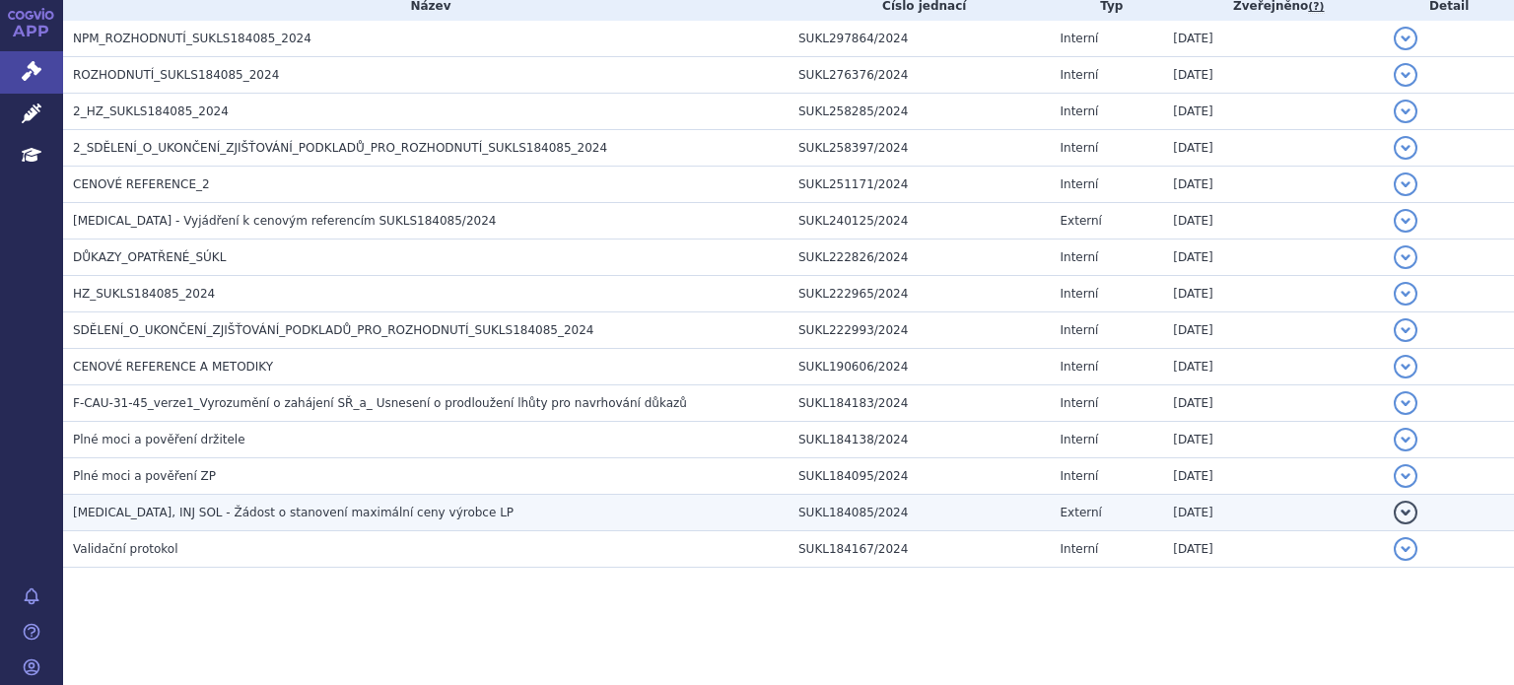
click at [421, 519] on h3 "[MEDICAL_DATA], INJ SOL - Žádost o stanovení maximální ceny výrobce LP" at bounding box center [430, 513] width 715 height 20
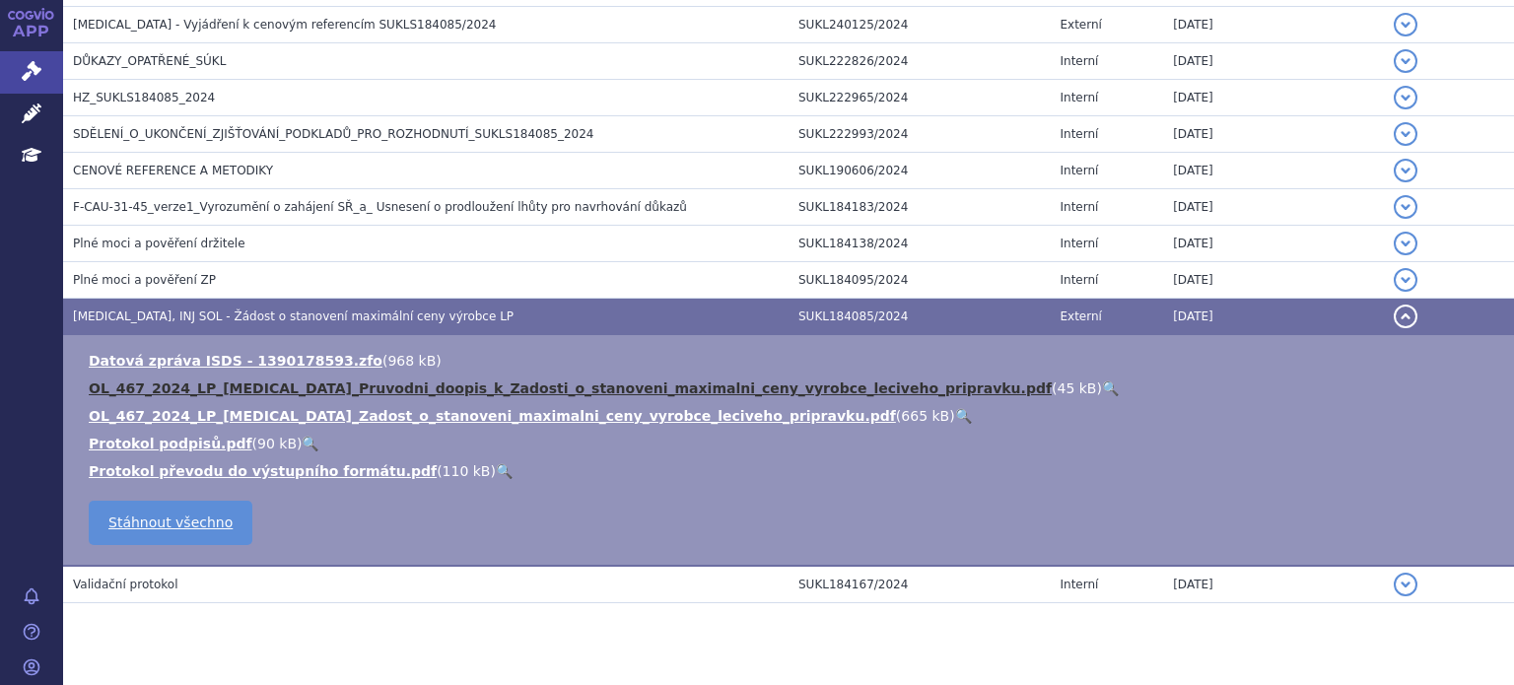
scroll to position [648, 0]
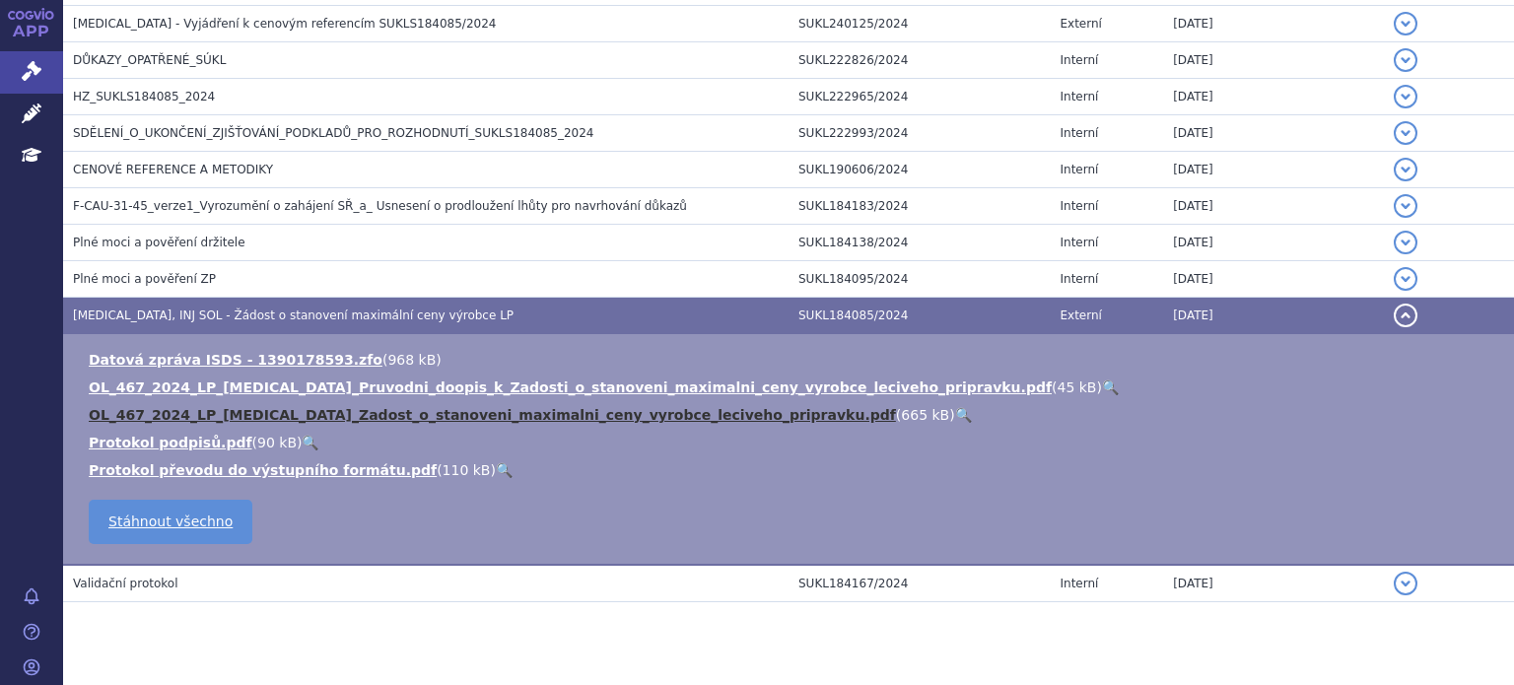
click at [349, 417] on link "OL_467_2024_LP_[MEDICAL_DATA]_Zadost_o_stanoveni_maximalni_ceny_vyrobce_leciveh…" at bounding box center [492, 415] width 807 height 16
